Goal: Information Seeking & Learning: Understand process/instructions

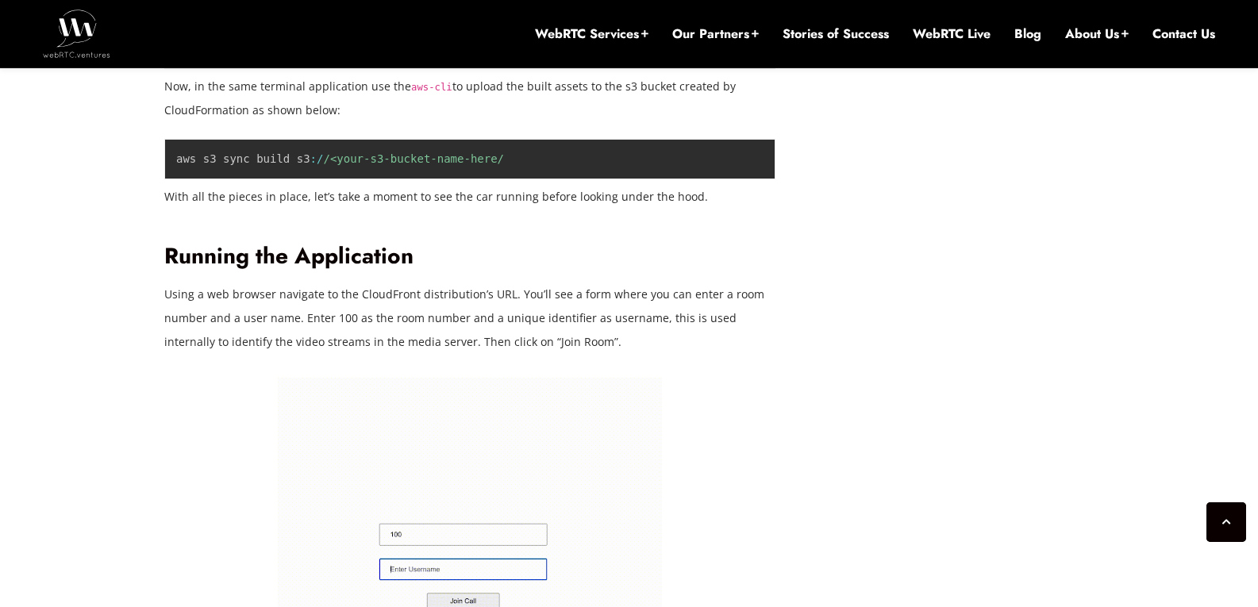
scroll to position [3428, 0]
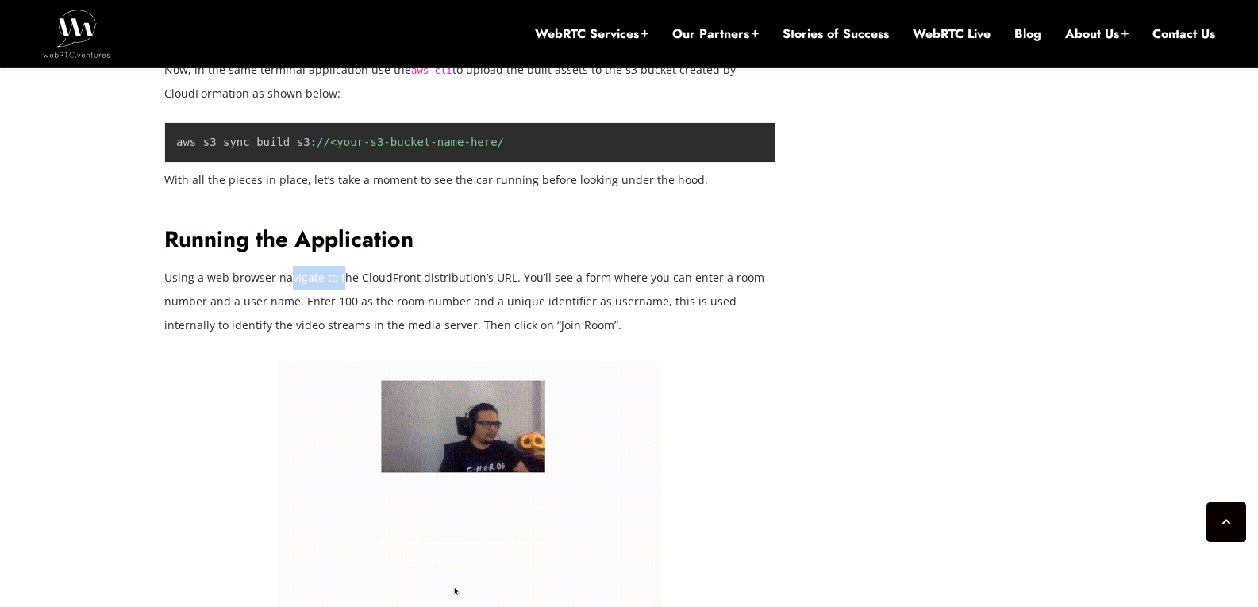
drag, startPoint x: 288, startPoint y: 398, endPoint x: 406, endPoint y: 392, distance: 118.4
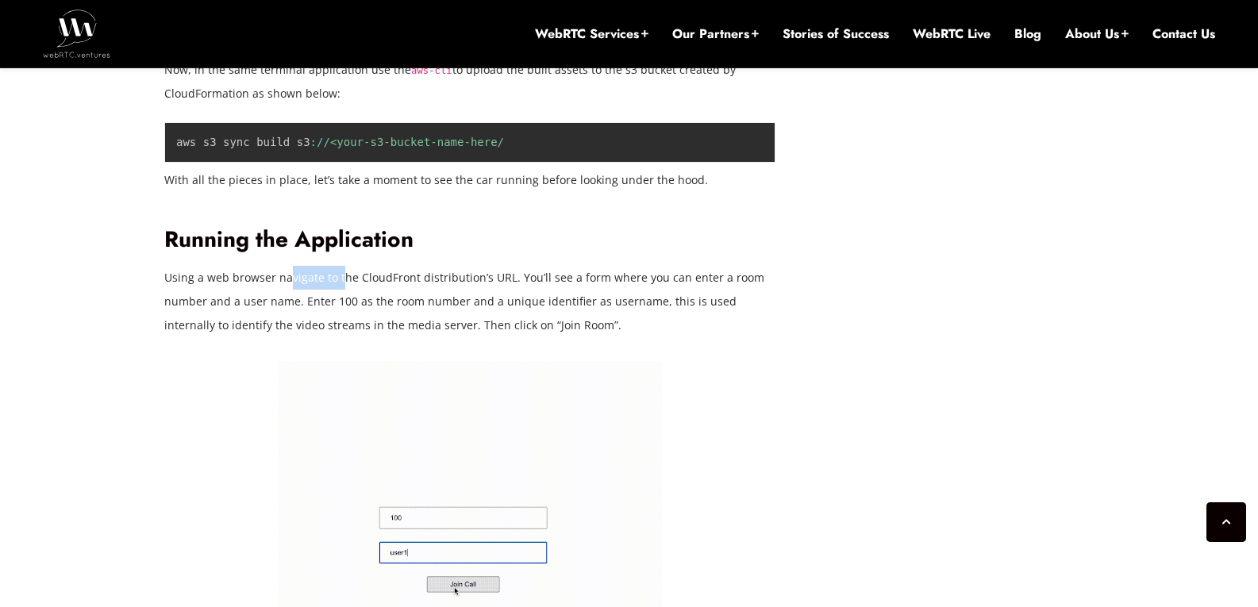
click at [390, 337] on p "Using a web browser navigate to the CloudFront distribution’s URL. You’ll see a…" at bounding box center [469, 301] width 611 height 71
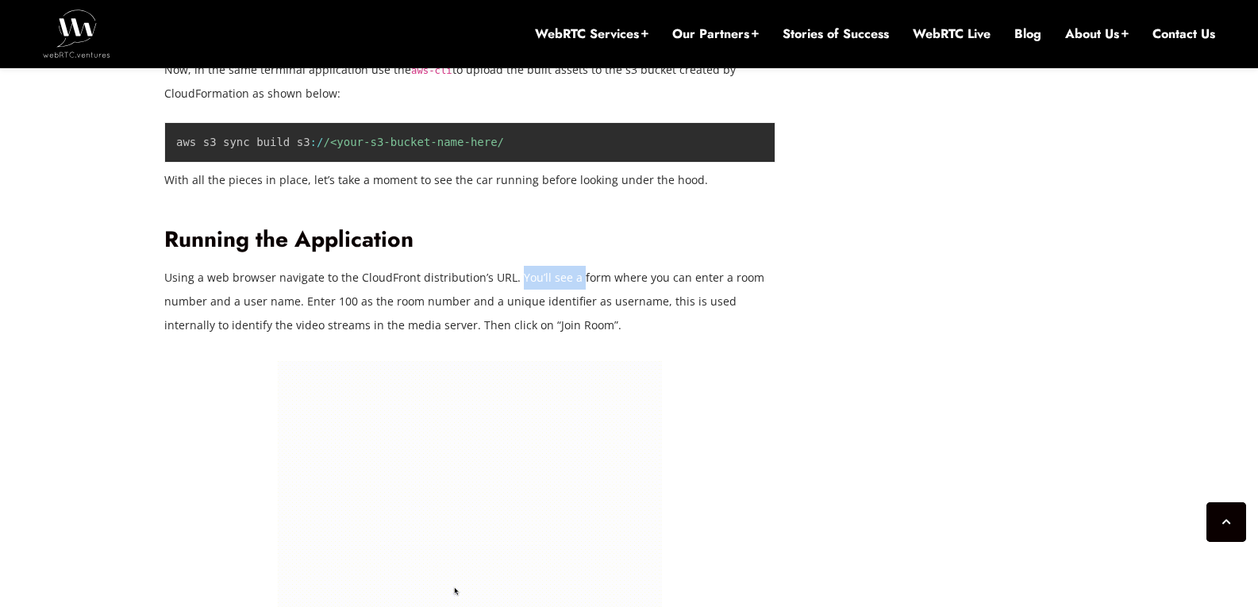
drag, startPoint x: 512, startPoint y: 394, endPoint x: 631, endPoint y: 387, distance: 119.2
click at [616, 337] on p "Using a web browser navigate to the CloudFront distribution’s URL. You’ll see a…" at bounding box center [469, 301] width 611 height 71
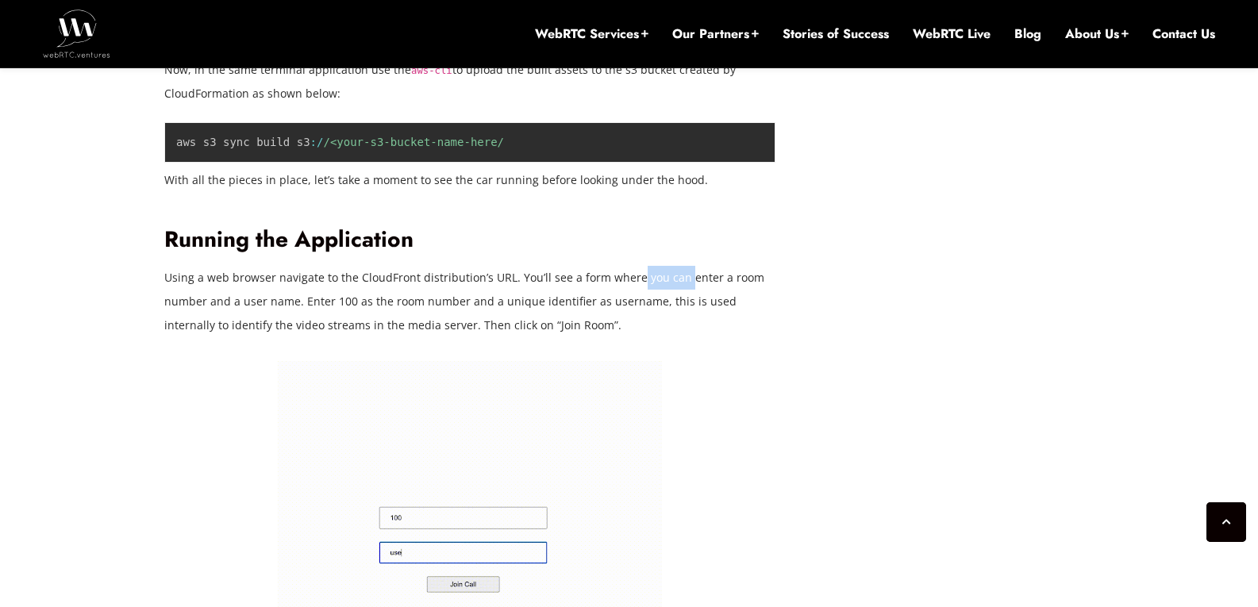
drag, startPoint x: 633, startPoint y: 389, endPoint x: 734, endPoint y: 390, distance: 100.8
click at [734, 337] on p "Using a web browser navigate to the CloudFront distribution’s URL. You’ll see a…" at bounding box center [469, 301] width 611 height 71
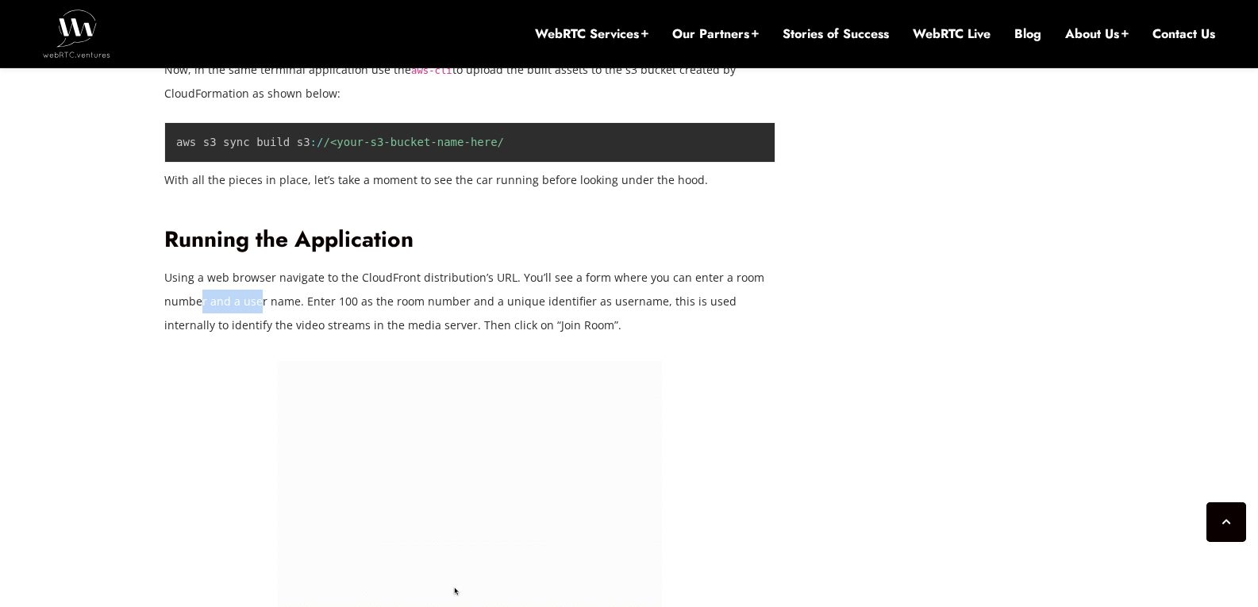
drag, startPoint x: 202, startPoint y: 414, endPoint x: 307, endPoint y: 415, distance: 105.5
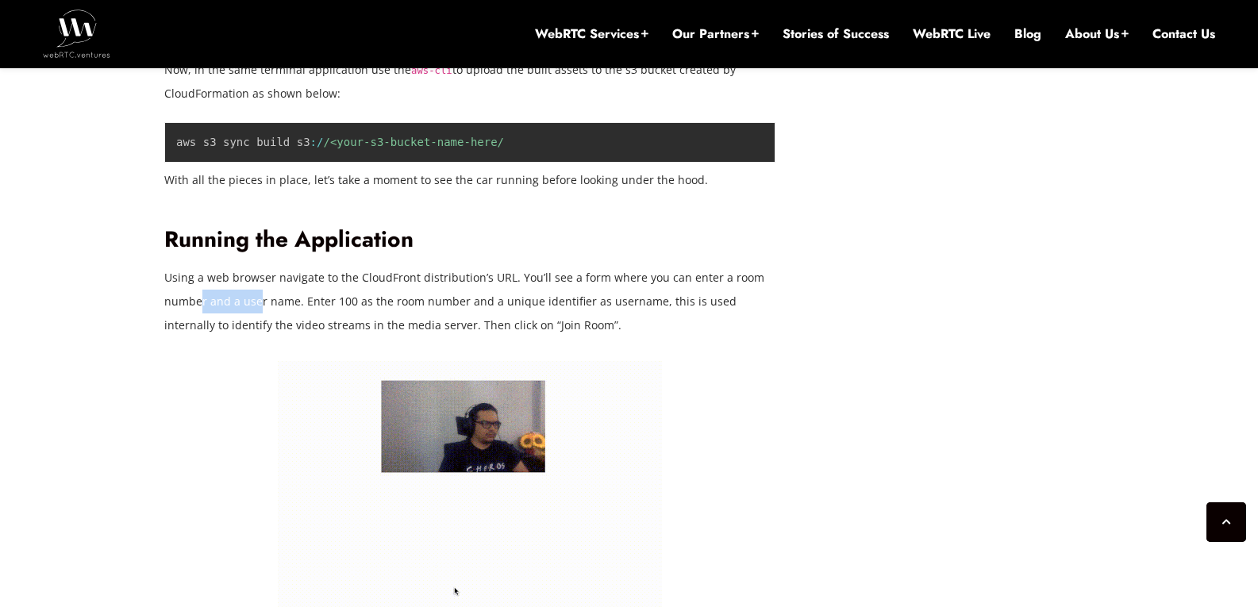
click at [307, 337] on p "Using a web browser navigate to the CloudFront distribution’s URL. You’ll see a…" at bounding box center [469, 301] width 611 height 71
drag, startPoint x: 348, startPoint y: 412, endPoint x: 471, endPoint y: 414, distance: 122.2
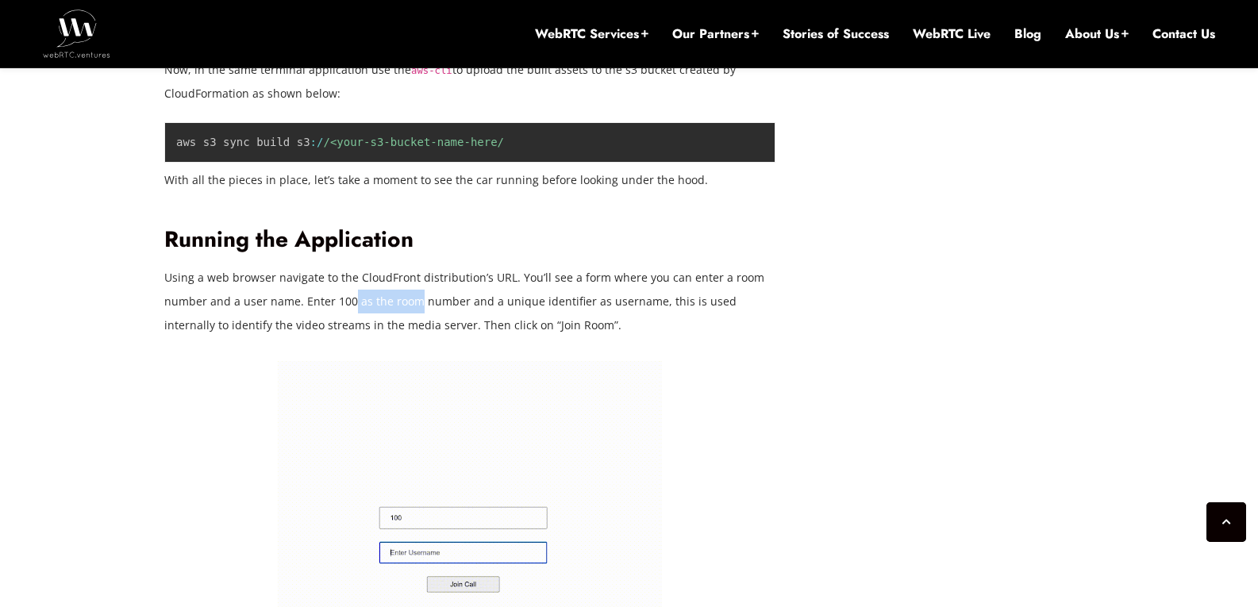
click at [433, 337] on p "Using a web browser navigate to the CloudFront distribution’s URL. You’ll see a…" at bounding box center [469, 301] width 611 height 71
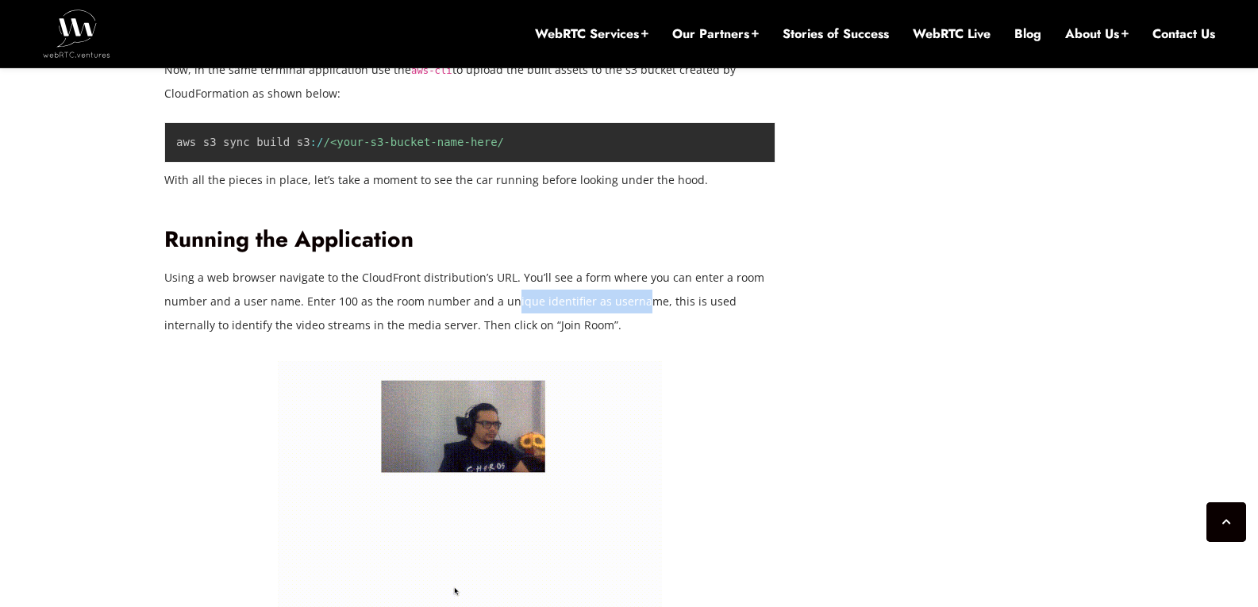
drag, startPoint x: 536, startPoint y: 416, endPoint x: 663, endPoint y: 419, distance: 127.8
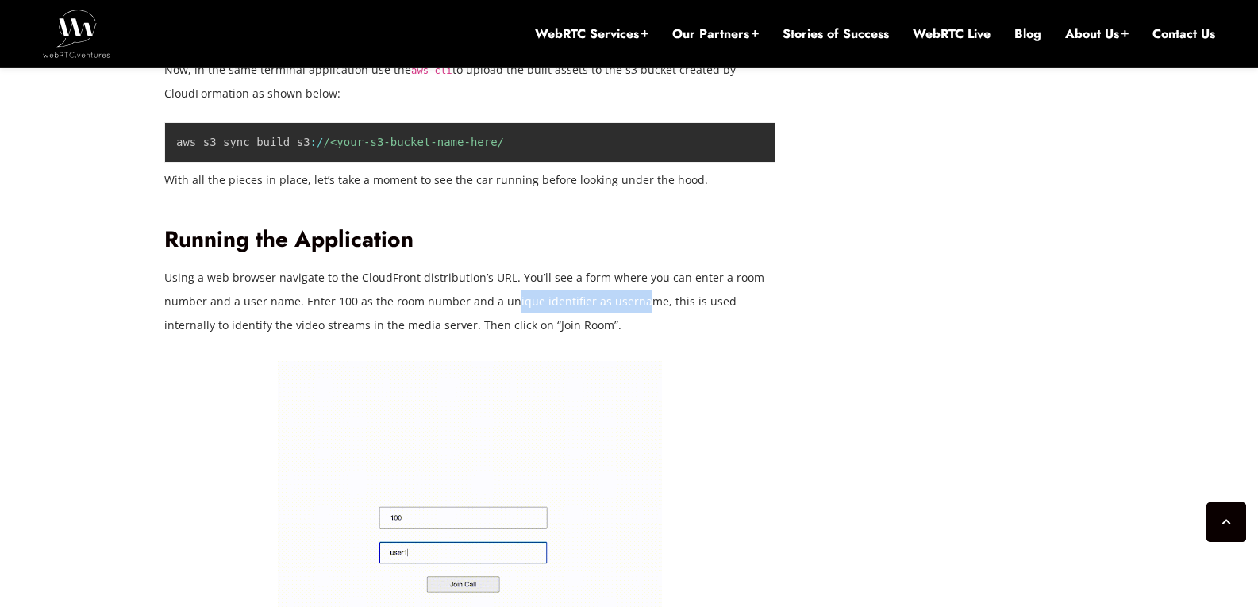
click at [641, 337] on p "Using a web browser navigate to the CloudFront distribution’s URL. You’ll see a…" at bounding box center [469, 301] width 611 height 71
click at [763, 337] on p "Using a web browser navigate to the CloudFront distribution’s URL. You’ll see a…" at bounding box center [469, 301] width 611 height 71
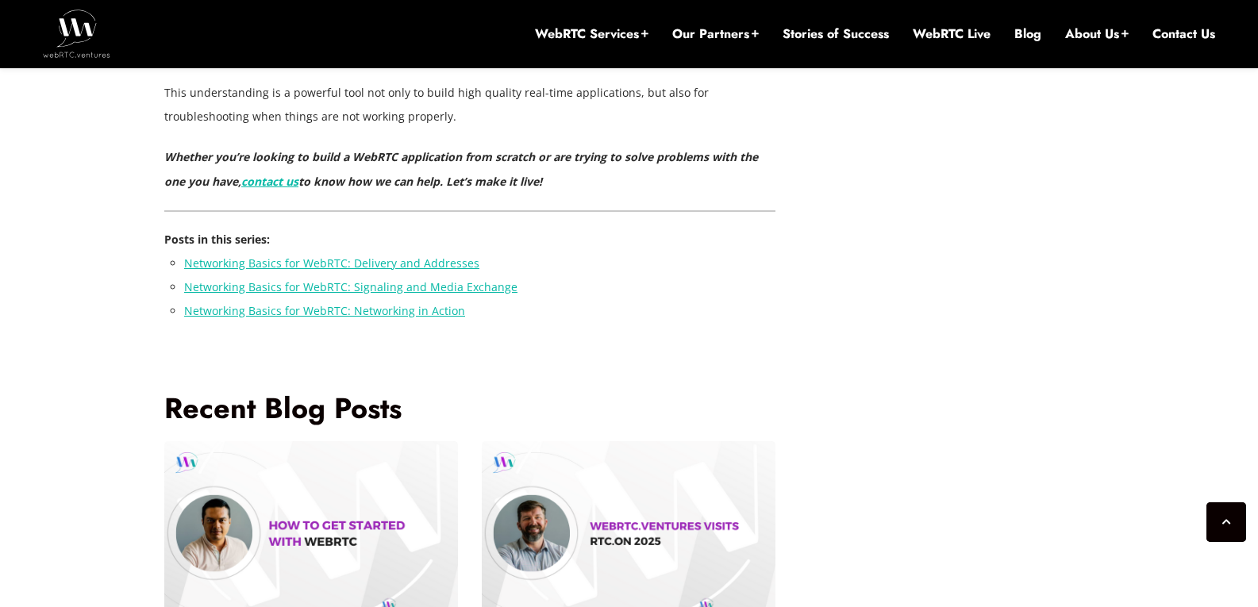
scroll to position [15306, 0]
drag, startPoint x: 197, startPoint y: 302, endPoint x: 477, endPoint y: 442, distance: 313.0
copy div "Loremip dol Sita Consectetur Ad elit se doei tem inci utlabore, etd magna al en…"
